Goal: Task Accomplishment & Management: Manage account settings

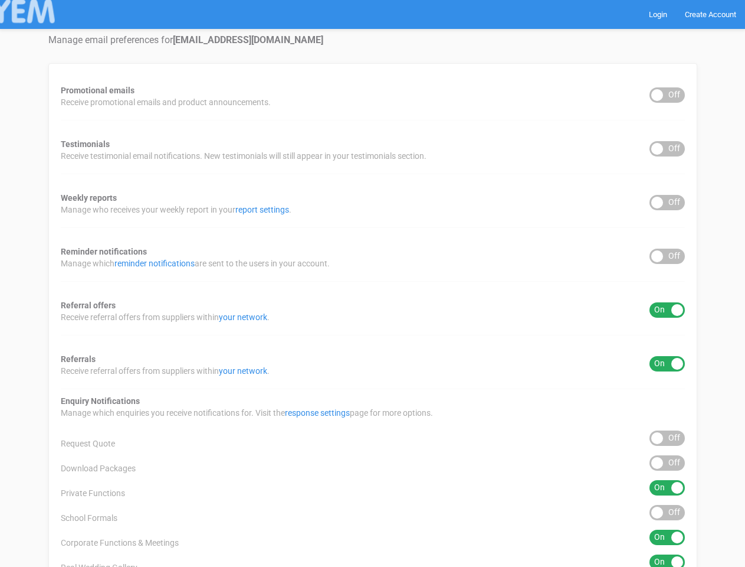
click at [372, 283] on div "Promotional emails ON OFF Receive promotional emails and product announcements.…" at bounding box center [372, 376] width 649 height 627
click at [668, 95] on div "ON OFF" at bounding box center [667, 94] width 35 height 15
click at [668, 149] on div "ON OFF" at bounding box center [667, 148] width 35 height 15
click at [668, 202] on div "ON OFF" at bounding box center [667, 202] width 35 height 15
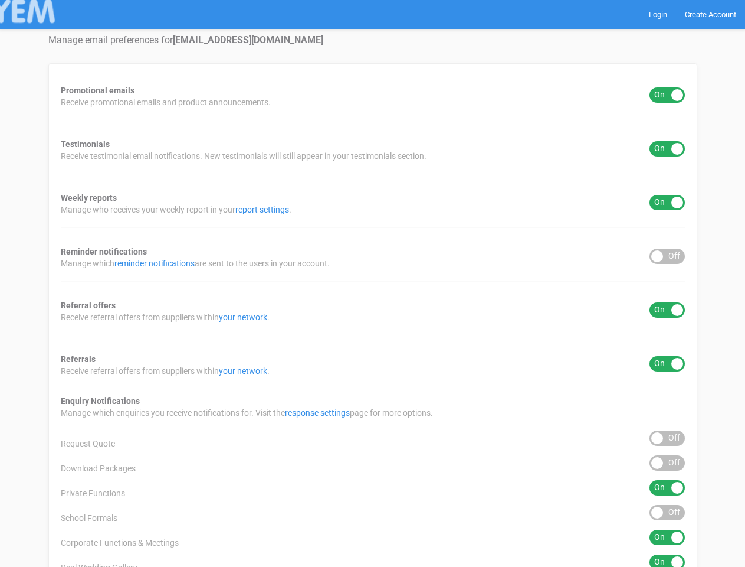
click at [668, 256] on div "ON OFF" at bounding box center [667, 255] width 35 height 15
click at [668, 310] on div "ON OFF" at bounding box center [667, 309] width 35 height 15
click at [668, 364] on div "ON OFF" at bounding box center [667, 363] width 35 height 15
click at [668, 438] on div "ON OFF" at bounding box center [667, 437] width 35 height 15
click at [668, 463] on div "ON OFF" at bounding box center [667, 462] width 35 height 15
